Goal: Entertainment & Leisure: Browse casually

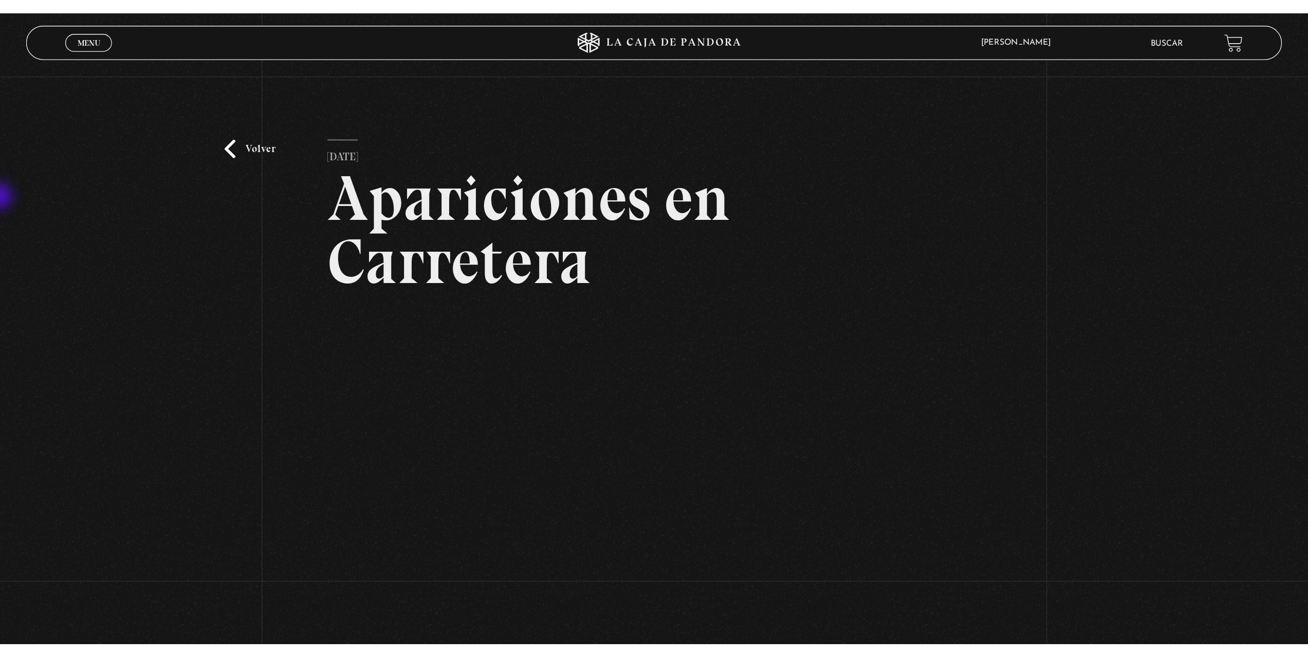
scroll to position [103, 0]
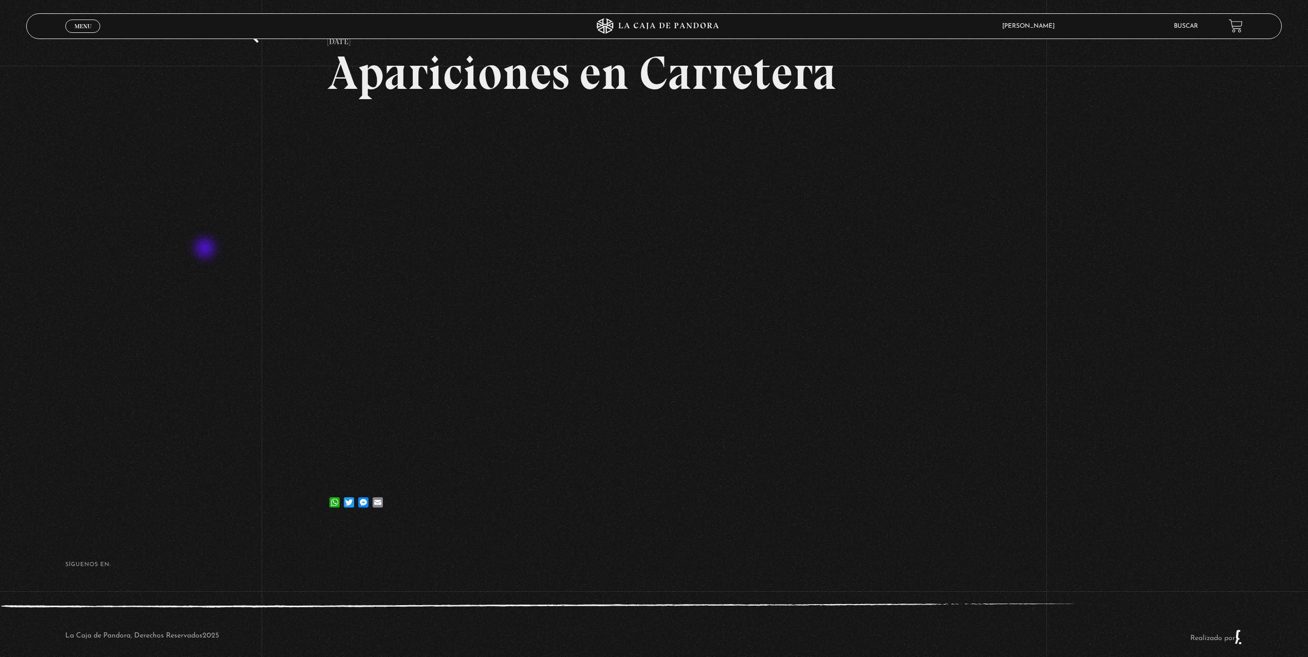
click at [217, 246] on div "Volver [DATE] Apariciones en Carretera WhatsApp Twitter Messenger Email" at bounding box center [654, 244] width 1308 height 563
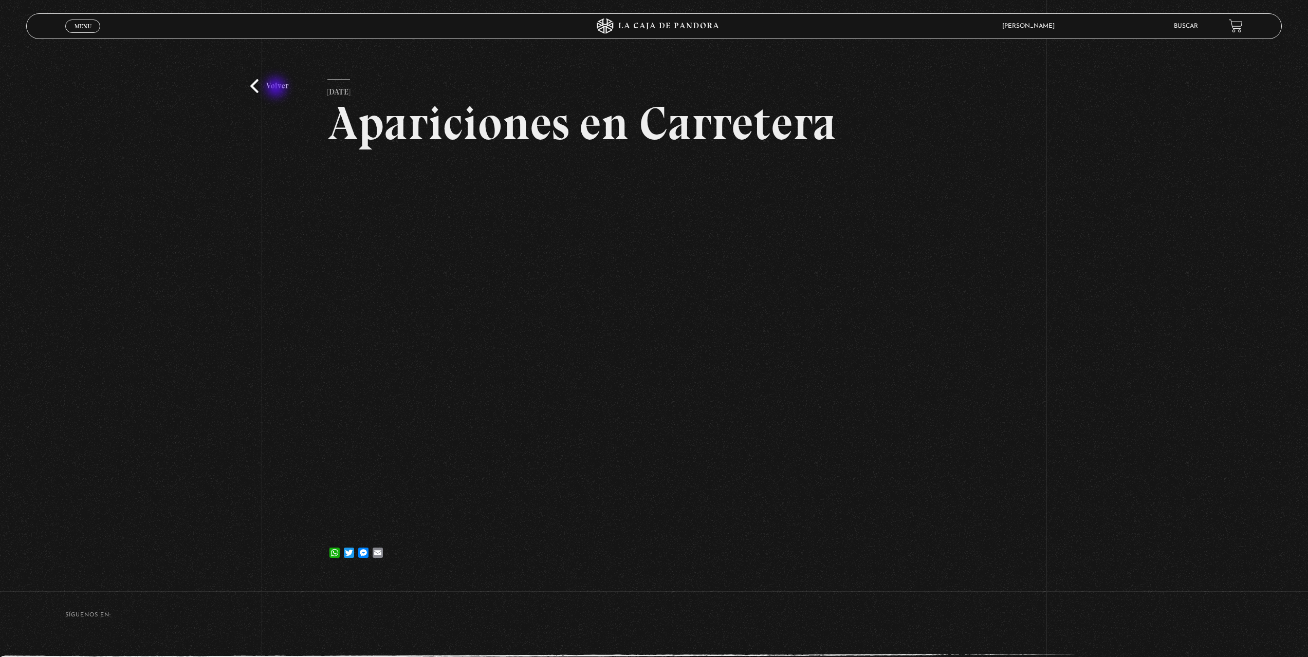
click at [280, 89] on link "Volver" at bounding box center [269, 86] width 38 height 14
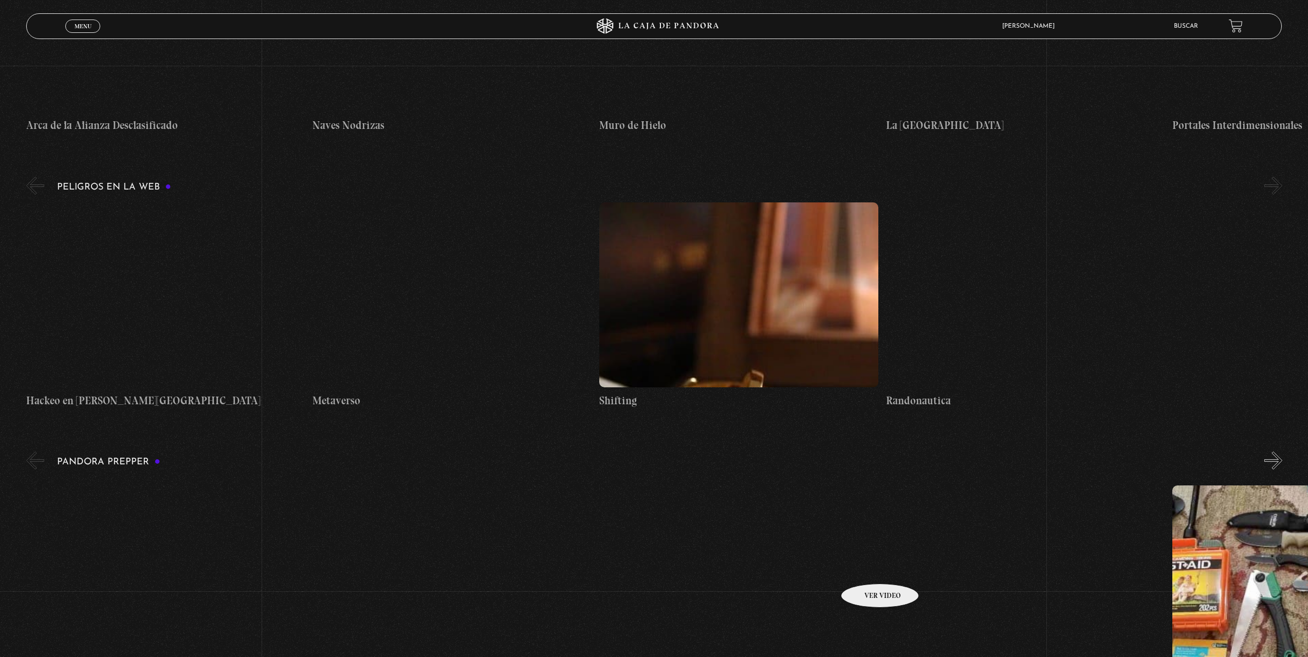
scroll to position [1902, 0]
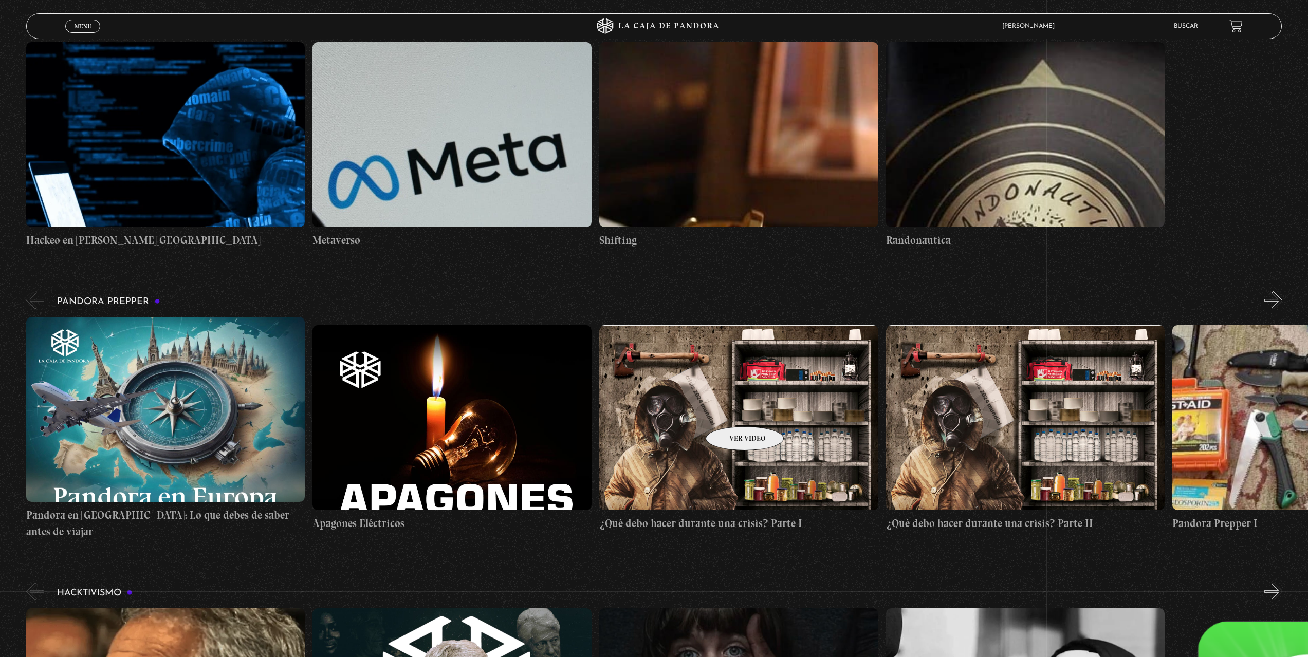
drag, startPoint x: 722, startPoint y: 552, endPoint x: 690, endPoint y: 357, distance: 197.0
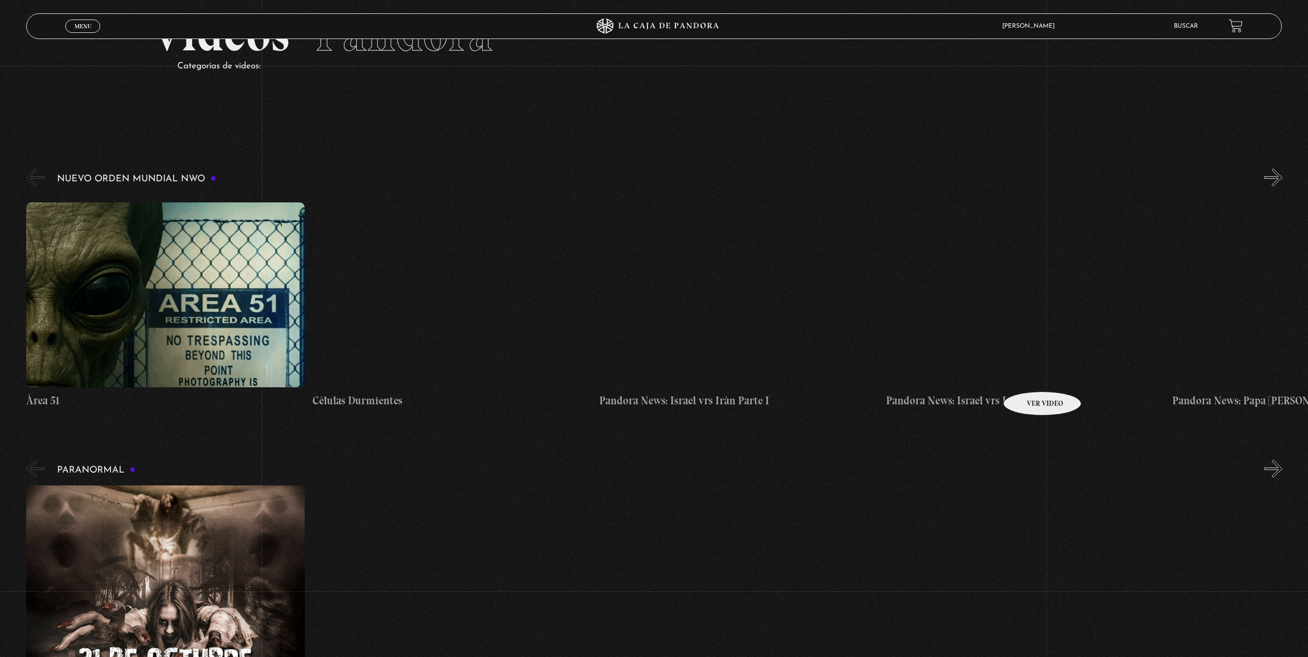
scroll to position [0, 0]
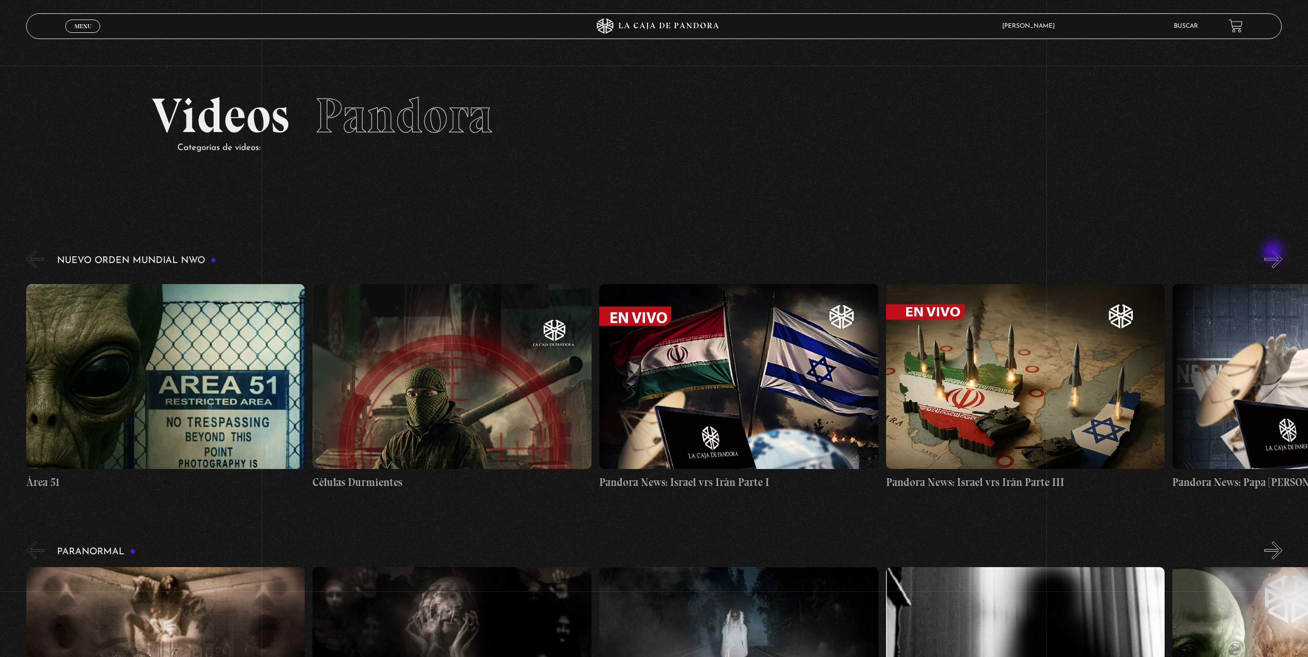
click at [1274, 252] on button "»" at bounding box center [1273, 259] width 18 height 18
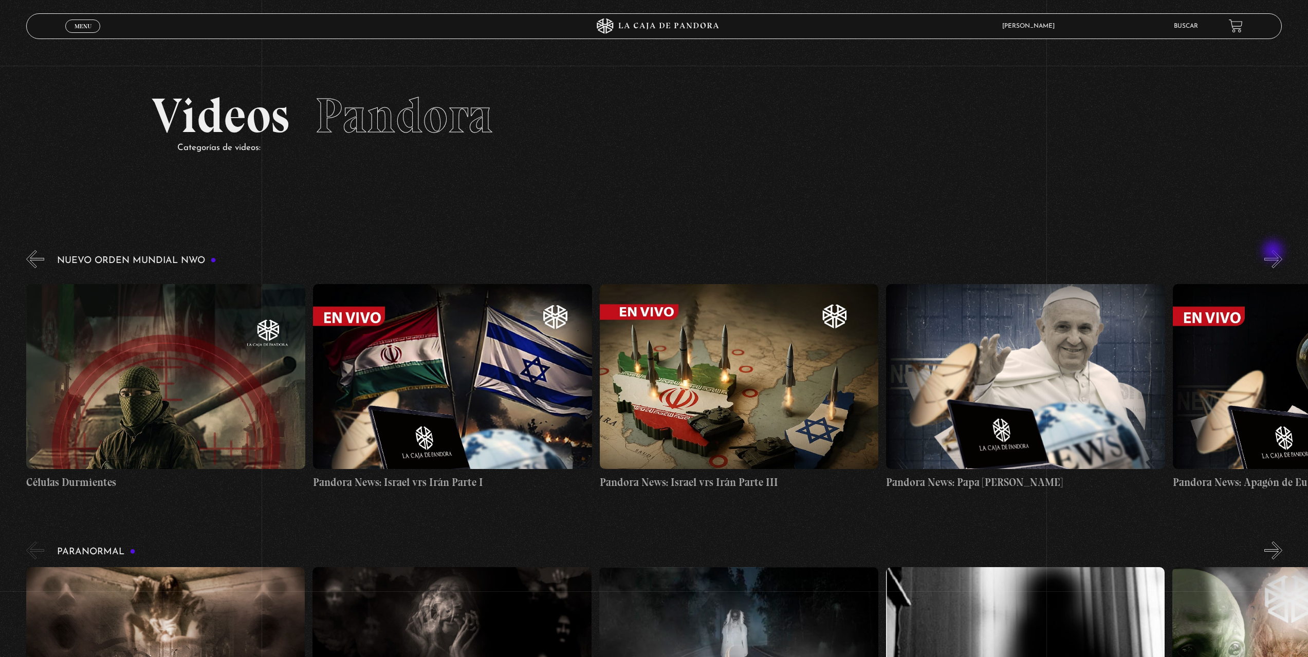
click at [1274, 252] on button "»" at bounding box center [1273, 259] width 18 height 18
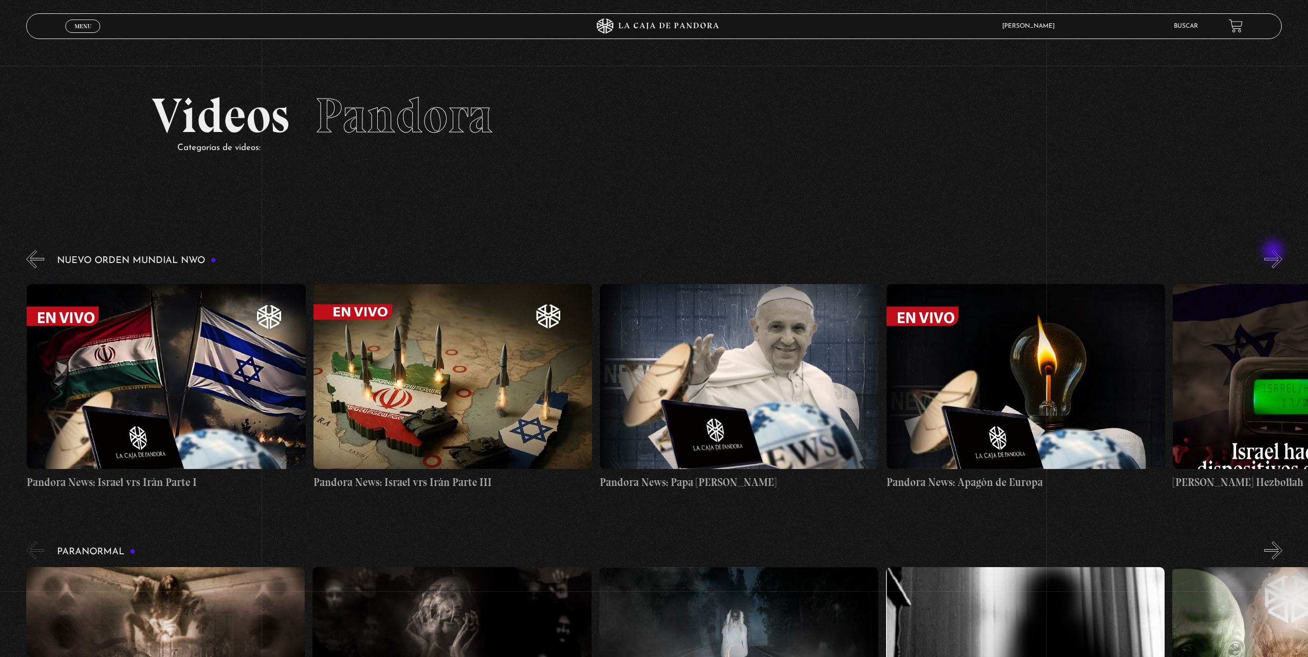
click at [1274, 252] on button "»" at bounding box center [1273, 259] width 18 height 18
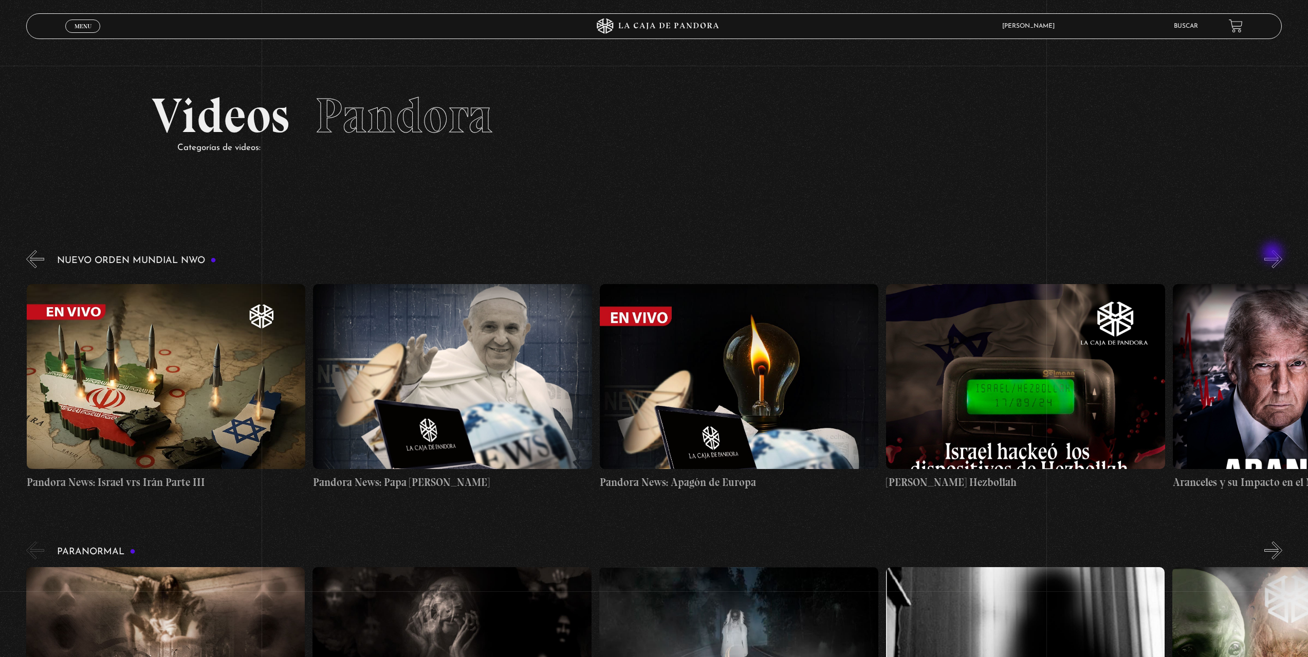
click at [1274, 254] on button "»" at bounding box center [1273, 259] width 18 height 18
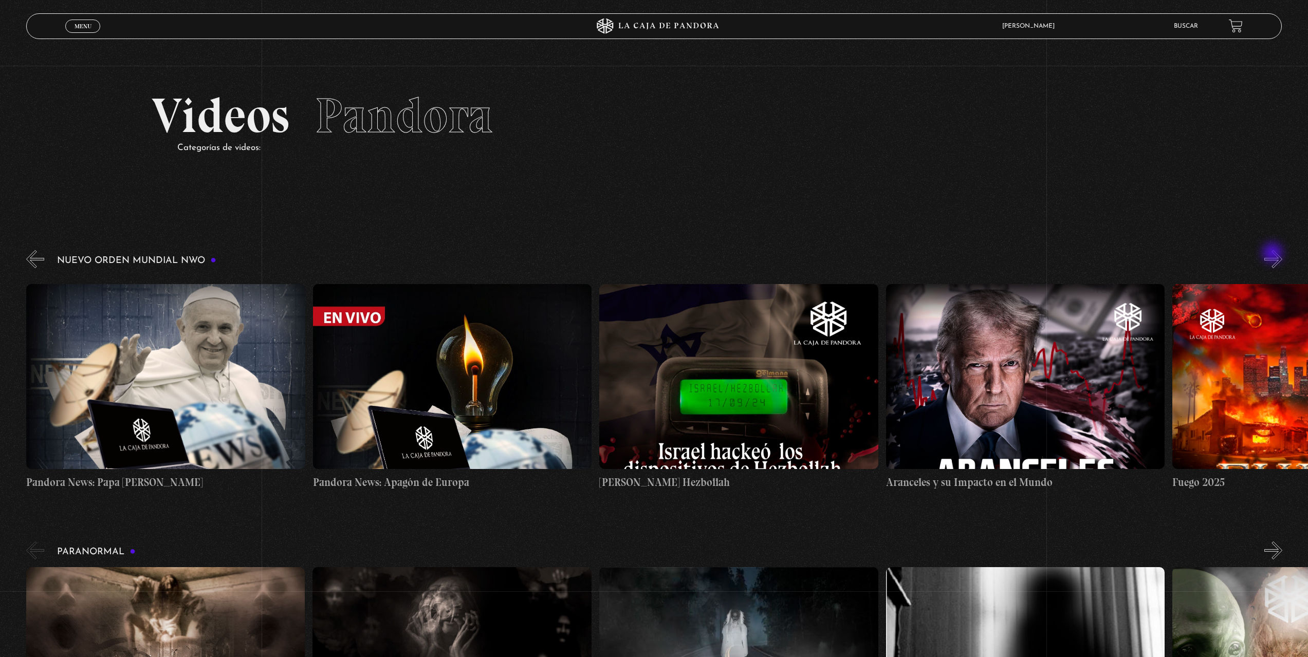
click at [1274, 254] on button "»" at bounding box center [1273, 259] width 18 height 18
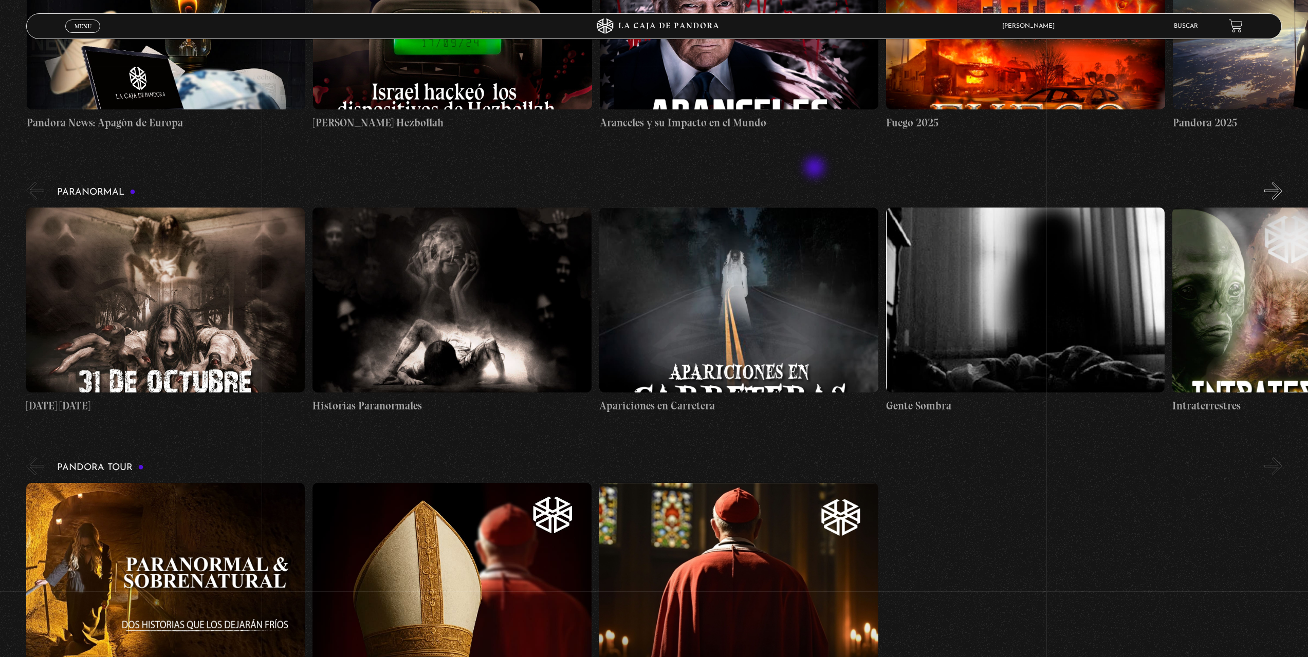
scroll to position [0, 1433]
click at [1282, 182] on button "»" at bounding box center [1273, 191] width 18 height 18
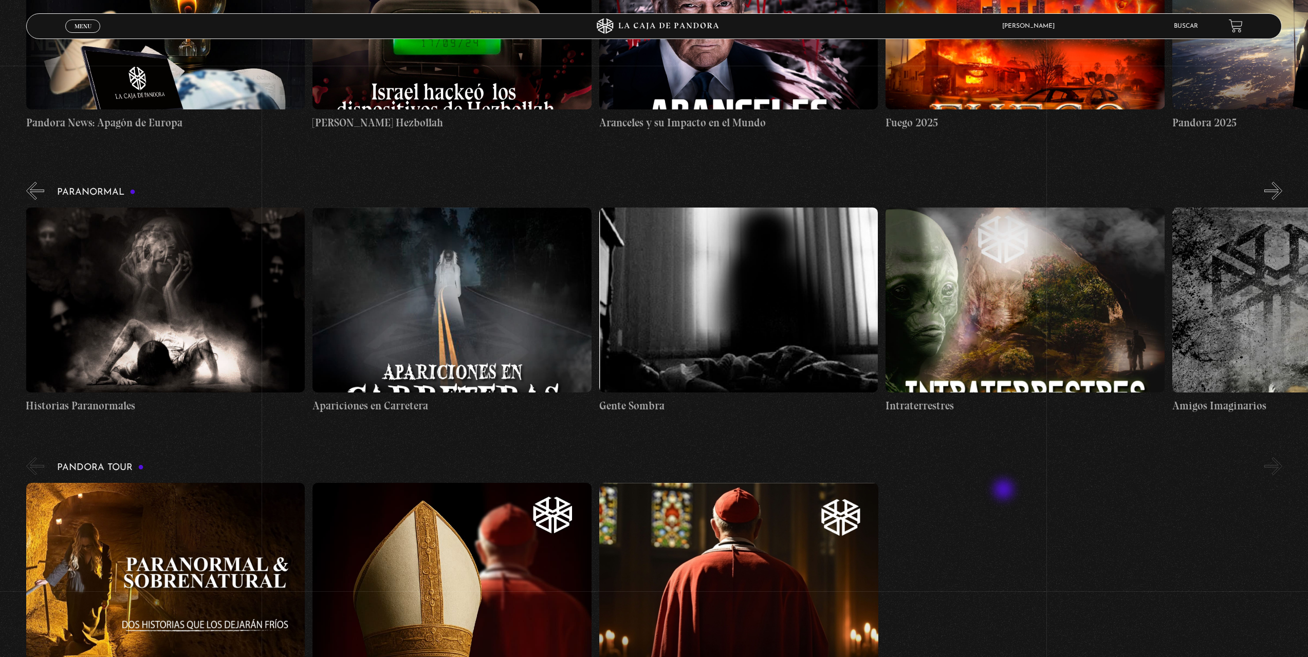
scroll to position [617, 0]
